Goal: Information Seeking & Learning: Learn about a topic

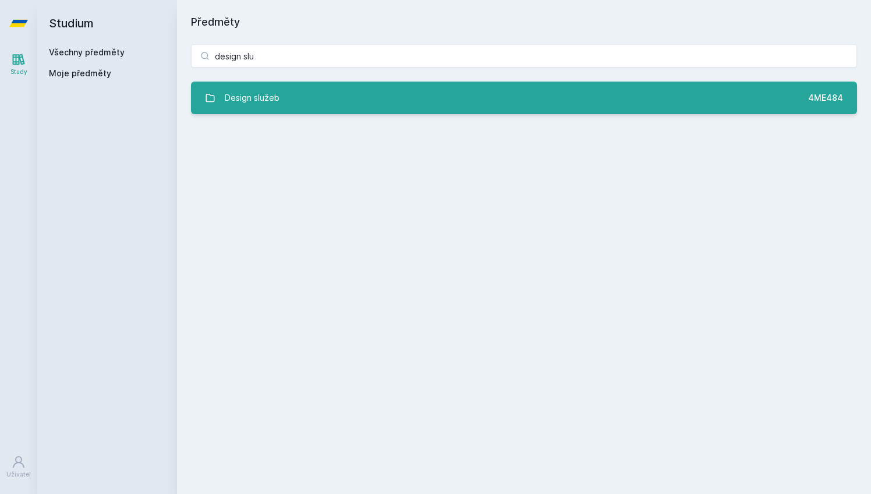
type input "design slu"
click at [317, 98] on link "Design služeb 4ME484" at bounding box center [524, 97] width 666 height 33
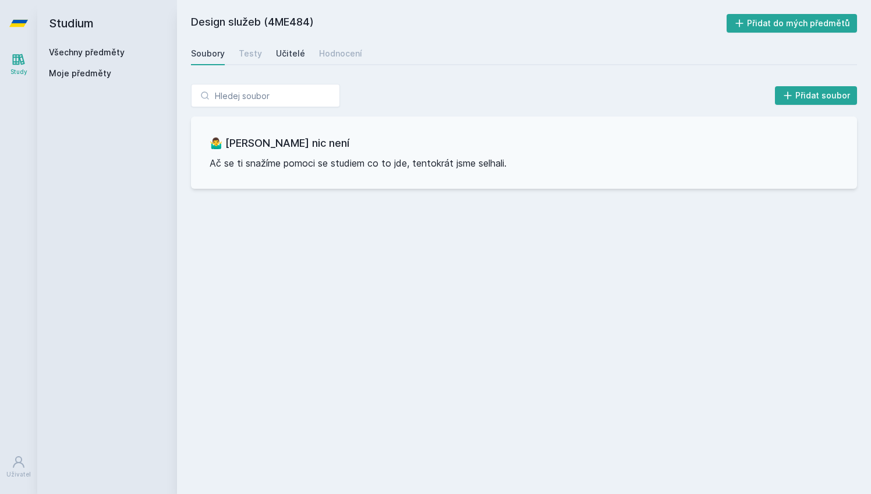
click at [292, 57] on div "Učitelé" at bounding box center [290, 54] width 29 height 12
click at [335, 54] on div "Hodnocení" at bounding box center [340, 54] width 43 height 12
click at [373, 1] on div "Design služeb (4ME484) Přidat do mých předmětů [GEOGRAPHIC_DATA] Testy Učitelé …" at bounding box center [524, 247] width 694 height 494
